Goal: Task Accomplishment & Management: Use online tool/utility

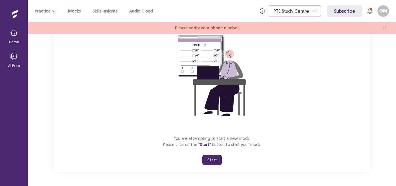
drag, startPoint x: 209, startPoint y: 161, endPoint x: 209, endPoint y: 186, distance: 25.5
click at [209, 161] on button "Start" at bounding box center [211, 160] width 19 height 10
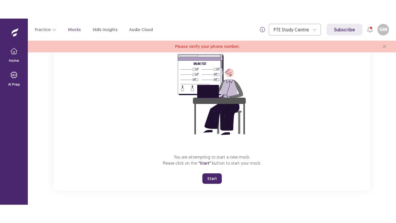
scroll to position [19, 0]
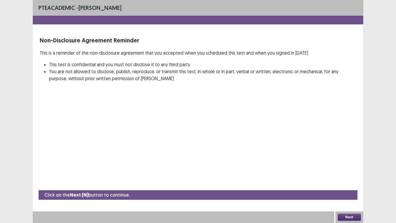
click at [346, 186] on button "Next" at bounding box center [349, 217] width 23 height 7
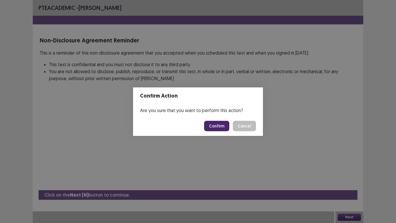
click at [220, 128] on button "Confirm" at bounding box center [216, 126] width 25 height 10
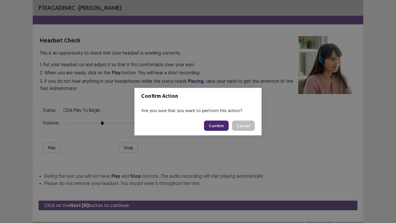
scroll to position [10, 0]
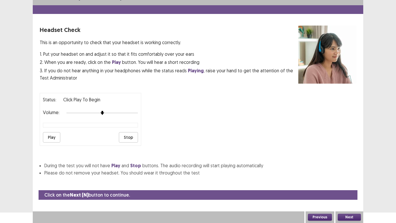
click at [350, 186] on button "Next" at bounding box center [349, 217] width 23 height 7
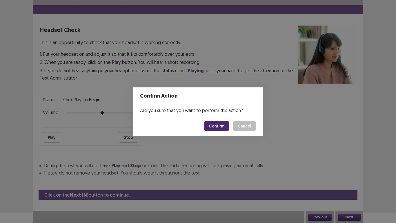
click at [209, 126] on button "Confirm" at bounding box center [216, 126] width 25 height 10
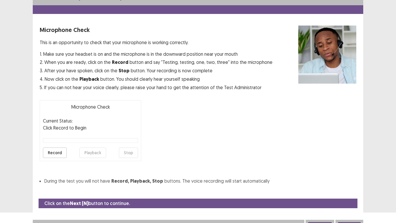
scroll to position [17, 0]
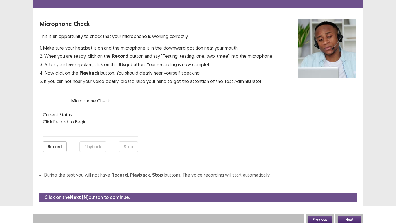
click at [345, 186] on button "Next" at bounding box center [349, 219] width 23 height 7
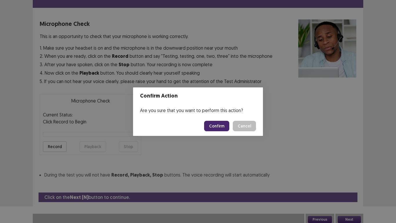
click at [219, 124] on button "Confirm" at bounding box center [216, 126] width 25 height 10
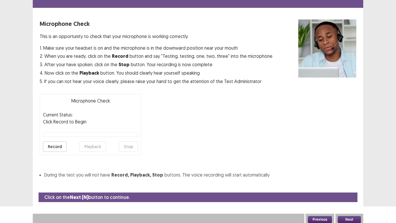
scroll to position [2, 0]
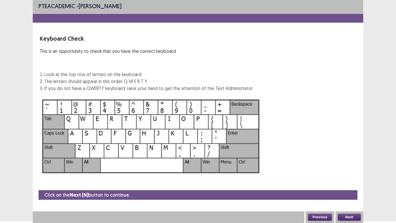
click at [355, 186] on button "Next" at bounding box center [349, 217] width 23 height 7
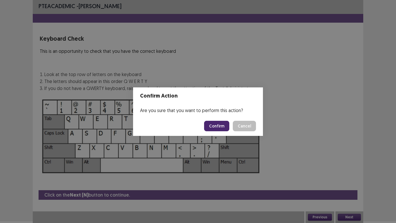
click at [220, 126] on button "Confirm" at bounding box center [216, 126] width 25 height 10
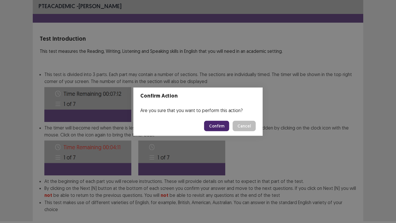
scroll to position [31, 0]
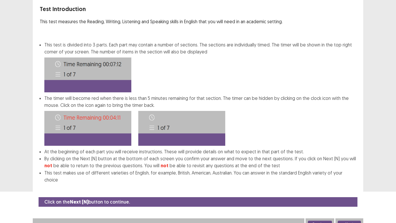
click at [352, 186] on button "Next" at bounding box center [349, 223] width 23 height 7
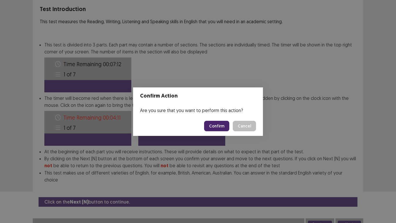
click at [221, 125] on button "Confirm" at bounding box center [216, 126] width 25 height 10
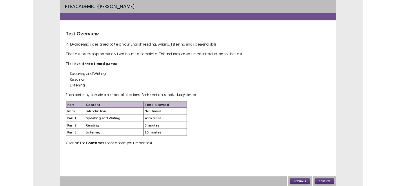
scroll to position [0, 0]
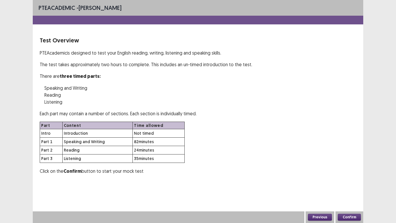
click at [354, 186] on button "Confirm" at bounding box center [349, 217] width 23 height 7
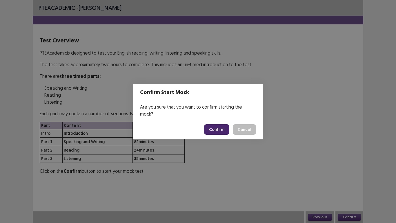
click at [219, 125] on button "Confirm" at bounding box center [216, 129] width 25 height 10
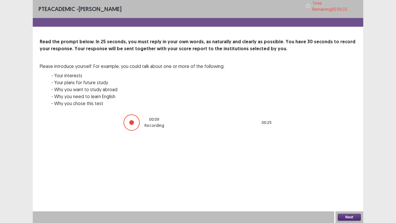
click at [345, 186] on button "Next" at bounding box center [349, 217] width 23 height 7
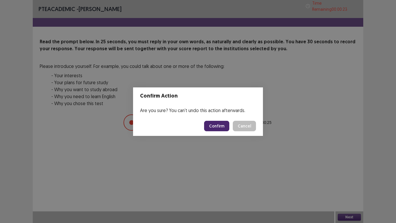
click at [218, 129] on button "Confirm" at bounding box center [216, 126] width 25 height 10
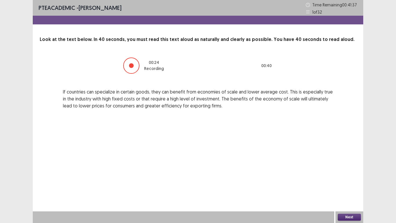
click at [349, 186] on button "Next" at bounding box center [349, 217] width 23 height 7
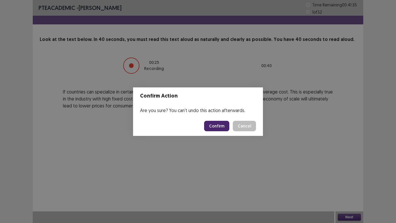
click at [223, 129] on button "Confirm" at bounding box center [216, 126] width 25 height 10
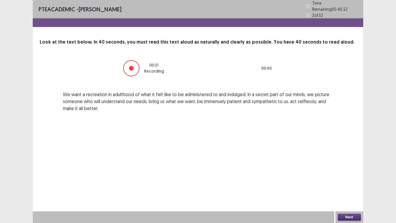
click at [350, 186] on button "Next" at bounding box center [349, 217] width 23 height 7
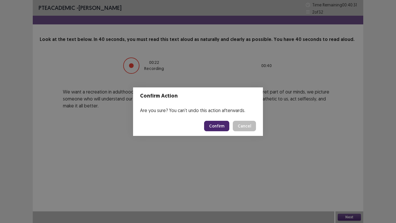
click at [219, 121] on button "Confirm" at bounding box center [216, 126] width 25 height 10
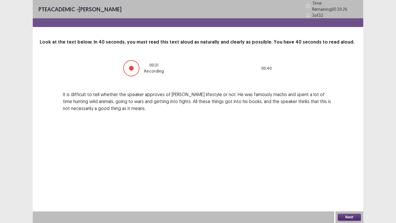
click at [348, 186] on button "Next" at bounding box center [349, 217] width 23 height 7
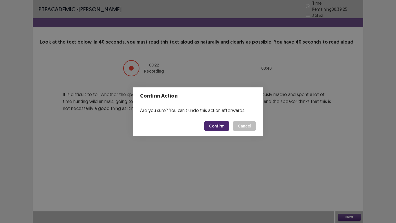
click at [225, 129] on button "Confirm" at bounding box center [216, 126] width 25 height 10
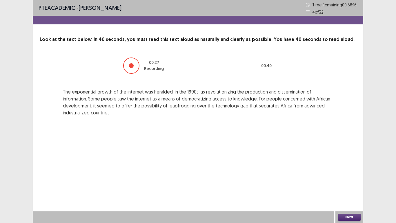
click at [357, 186] on button "Next" at bounding box center [349, 217] width 23 height 7
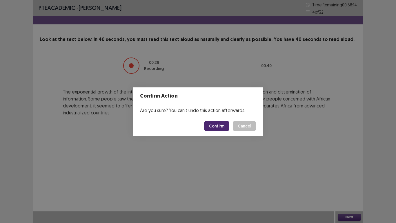
click at [214, 125] on button "Confirm" at bounding box center [216, 126] width 25 height 10
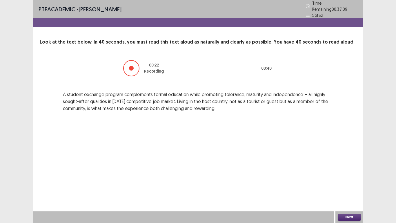
click at [349, 186] on button "Next" at bounding box center [349, 217] width 23 height 7
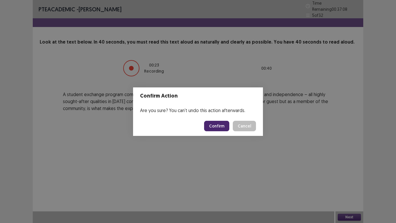
click at [218, 126] on button "Confirm" at bounding box center [216, 126] width 25 height 10
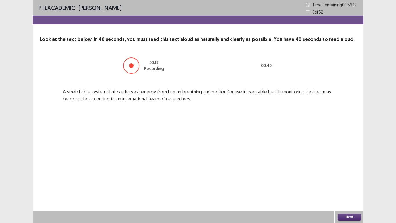
click at [353, 186] on button "Next" at bounding box center [349, 217] width 23 height 7
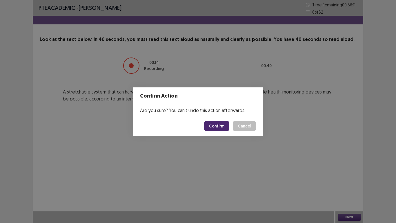
click at [221, 128] on button "Confirm" at bounding box center [216, 126] width 25 height 10
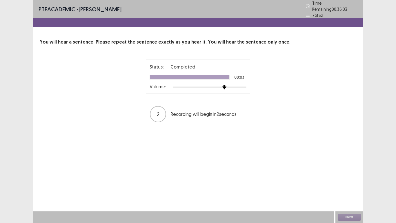
click at [226, 85] on div at bounding box center [209, 87] width 73 height 5
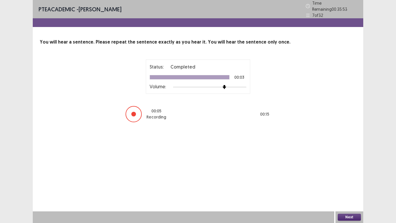
click at [350, 186] on div "Next" at bounding box center [350, 217] width 28 height 12
click at [352, 186] on button "Next" at bounding box center [349, 217] width 23 height 7
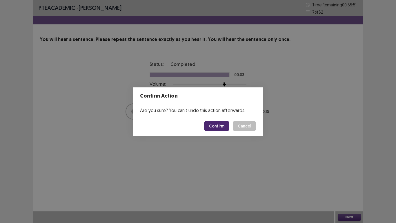
click at [221, 129] on button "Confirm" at bounding box center [216, 126] width 25 height 10
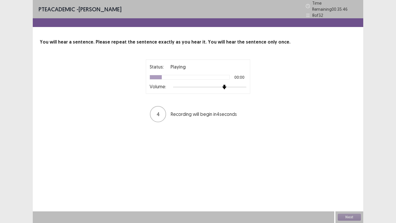
click at [227, 86] on div at bounding box center [209, 87] width 73 height 5
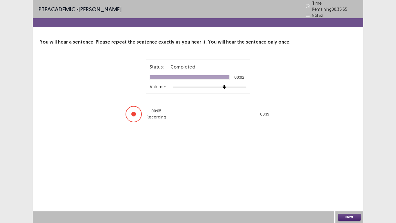
click at [347, 186] on button "Next" at bounding box center [349, 217] width 23 height 7
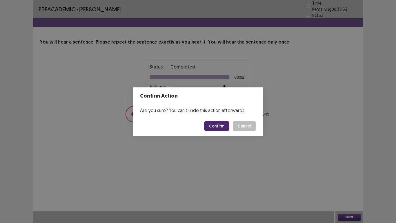
click at [215, 124] on button "Confirm" at bounding box center [216, 126] width 25 height 10
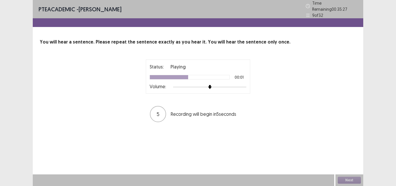
click at [229, 85] on div at bounding box center [209, 87] width 73 height 5
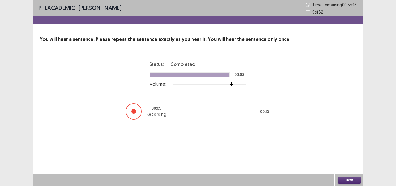
click at [351, 178] on button "Next" at bounding box center [349, 180] width 23 height 7
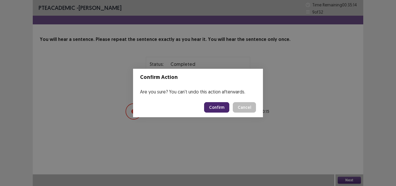
click at [225, 109] on button "Confirm" at bounding box center [216, 107] width 25 height 10
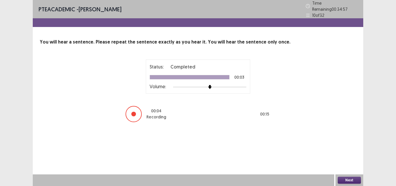
click at [386, 125] on div "PTE academic - [PERSON_NAME] Time Remaining 00 : 34 : 57 10 of 32 You will hear…" at bounding box center [198, 93] width 396 height 186
click at [350, 179] on button "Next" at bounding box center [349, 180] width 23 height 7
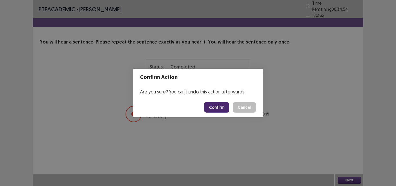
click at [223, 107] on button "Confirm" at bounding box center [216, 107] width 25 height 10
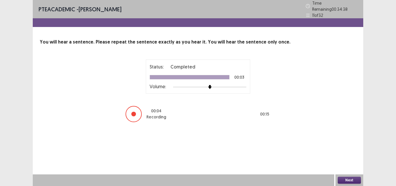
click at [341, 180] on button "Next" at bounding box center [349, 180] width 23 height 7
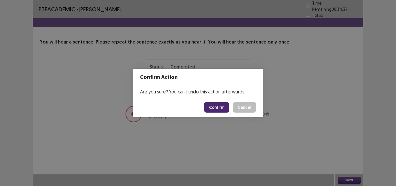
click at [215, 106] on button "Confirm" at bounding box center [216, 107] width 25 height 10
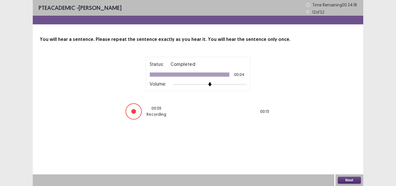
click at [345, 182] on button "Next" at bounding box center [349, 180] width 23 height 7
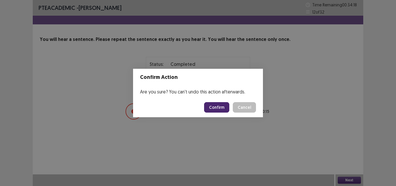
click at [220, 108] on button "Confirm" at bounding box center [216, 107] width 25 height 10
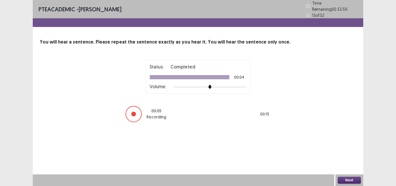
click at [348, 180] on button "Next" at bounding box center [349, 180] width 23 height 7
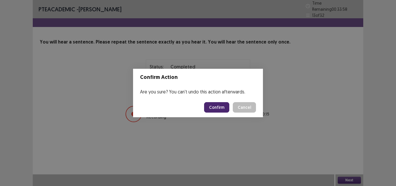
click at [221, 109] on button "Confirm" at bounding box center [216, 107] width 25 height 10
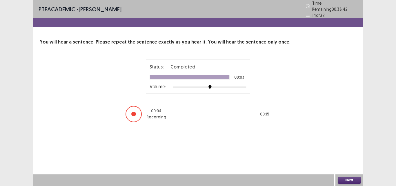
click at [346, 181] on button "Next" at bounding box center [349, 180] width 23 height 7
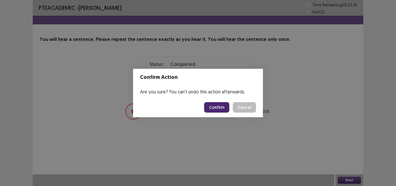
click at [221, 108] on button "Confirm" at bounding box center [216, 107] width 25 height 10
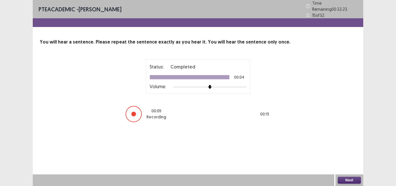
click at [350, 181] on button "Next" at bounding box center [349, 180] width 23 height 7
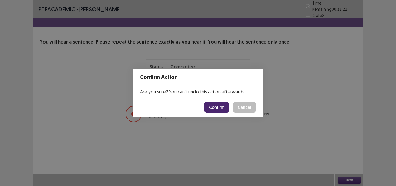
click at [218, 106] on button "Confirm" at bounding box center [216, 107] width 25 height 10
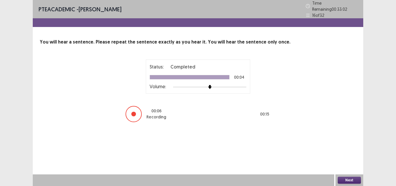
click at [347, 179] on button "Next" at bounding box center [349, 180] width 23 height 7
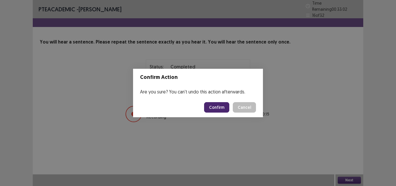
click at [224, 105] on button "Confirm" at bounding box center [216, 107] width 25 height 10
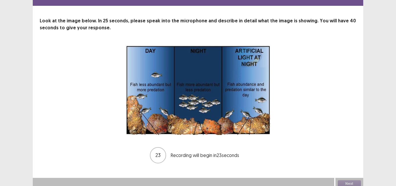
scroll to position [22, 0]
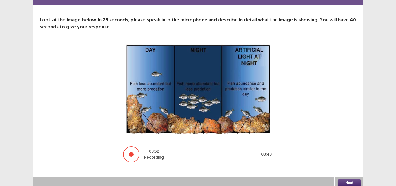
click at [346, 180] on button "Next" at bounding box center [349, 182] width 23 height 7
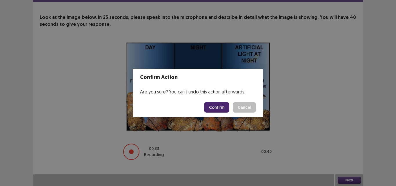
click at [215, 107] on button "Confirm" at bounding box center [216, 107] width 25 height 10
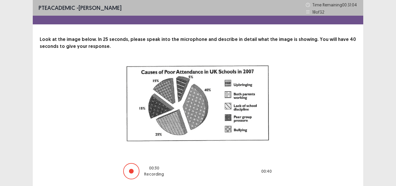
scroll to position [19, 0]
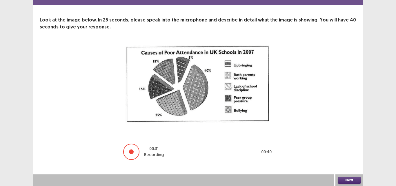
click at [355, 180] on button "Next" at bounding box center [349, 180] width 23 height 7
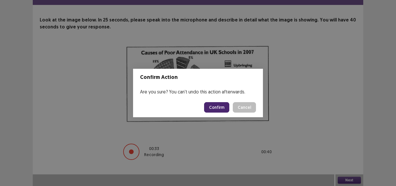
click at [213, 106] on button "Confirm" at bounding box center [216, 107] width 25 height 10
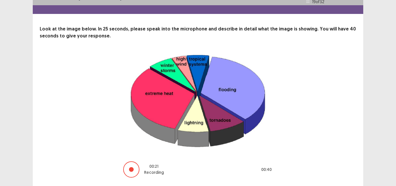
scroll to position [28, 0]
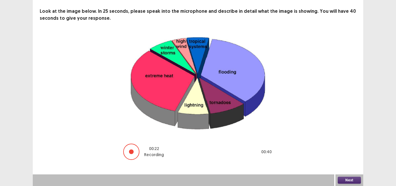
click at [350, 181] on button "Next" at bounding box center [349, 180] width 23 height 7
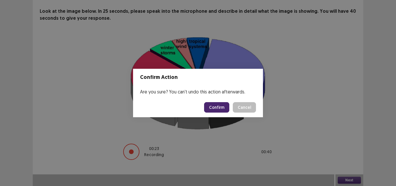
click at [222, 110] on button "Confirm" at bounding box center [216, 107] width 25 height 10
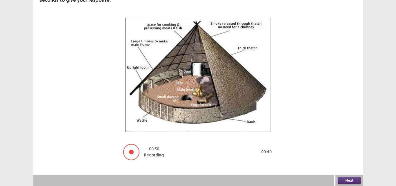
scroll to position [46, 0]
click at [353, 179] on button "Next" at bounding box center [349, 180] width 23 height 7
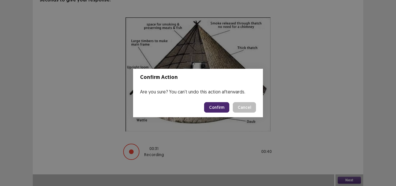
click at [218, 107] on button "Confirm" at bounding box center [216, 107] width 25 height 10
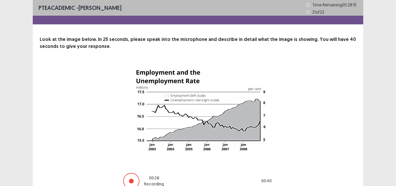
scroll to position [29, 0]
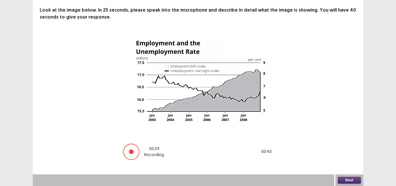
click at [348, 180] on button "Next" at bounding box center [349, 180] width 23 height 7
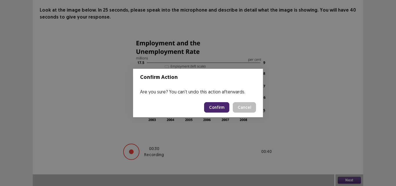
click at [218, 105] on button "Confirm" at bounding box center [216, 107] width 25 height 10
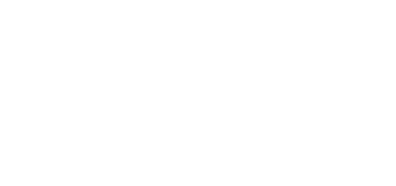
scroll to position [0, 0]
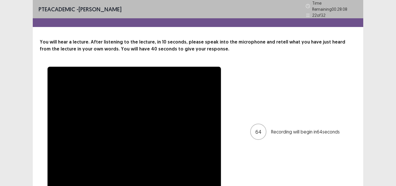
click at [266, 8] on div "PTE academic - [PERSON_NAME] Time Remaining 00 : 28 : 08 22 of 32" at bounding box center [198, 9] width 331 height 18
